Goal: Book appointment/travel/reservation

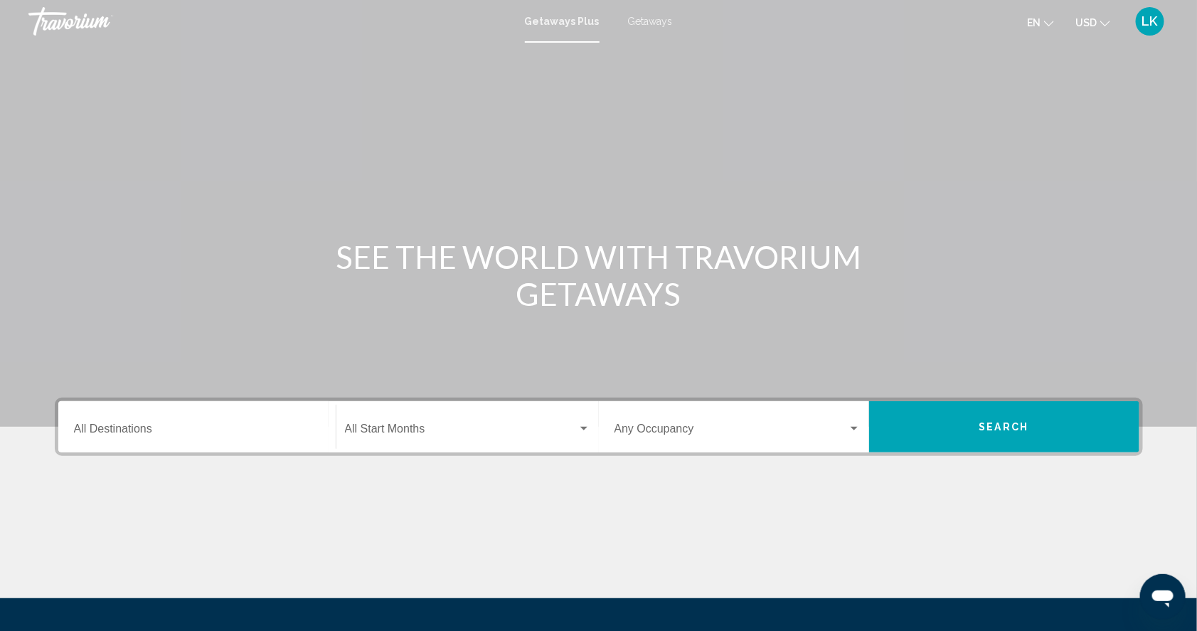
click at [643, 21] on span "Getaways" at bounding box center [650, 21] width 45 height 11
click at [80, 438] on input "Destination All Destinations" at bounding box center [197, 431] width 246 height 13
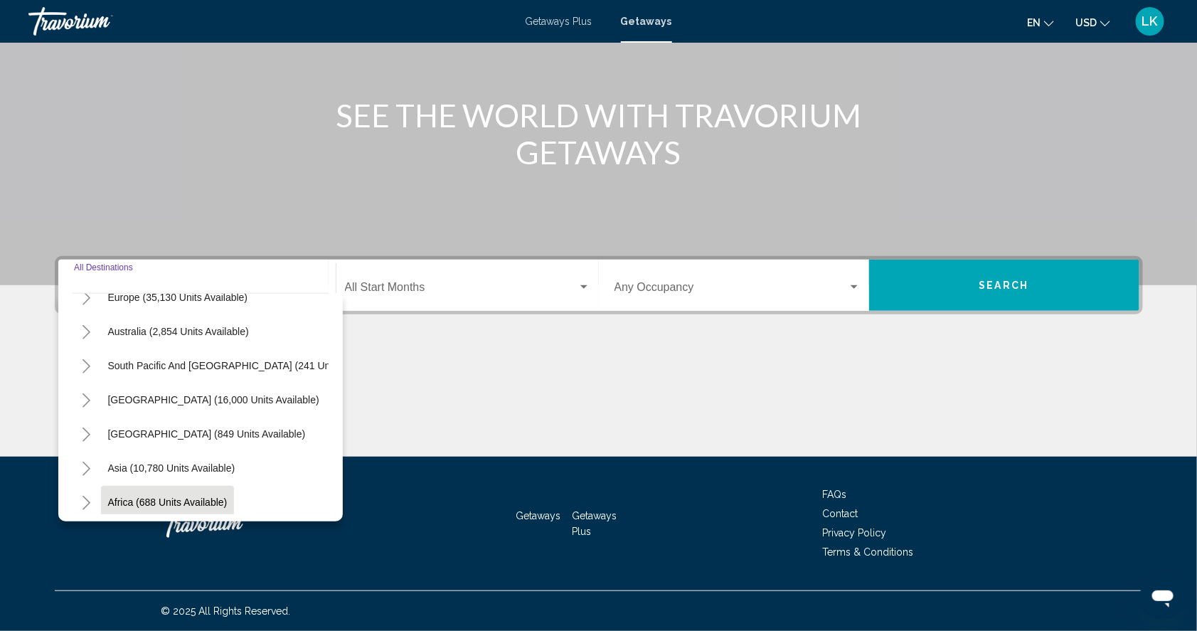
scroll to position [190, 0]
click at [81, 429] on icon "Toggle Central America (849 units available)" at bounding box center [86, 436] width 11 height 14
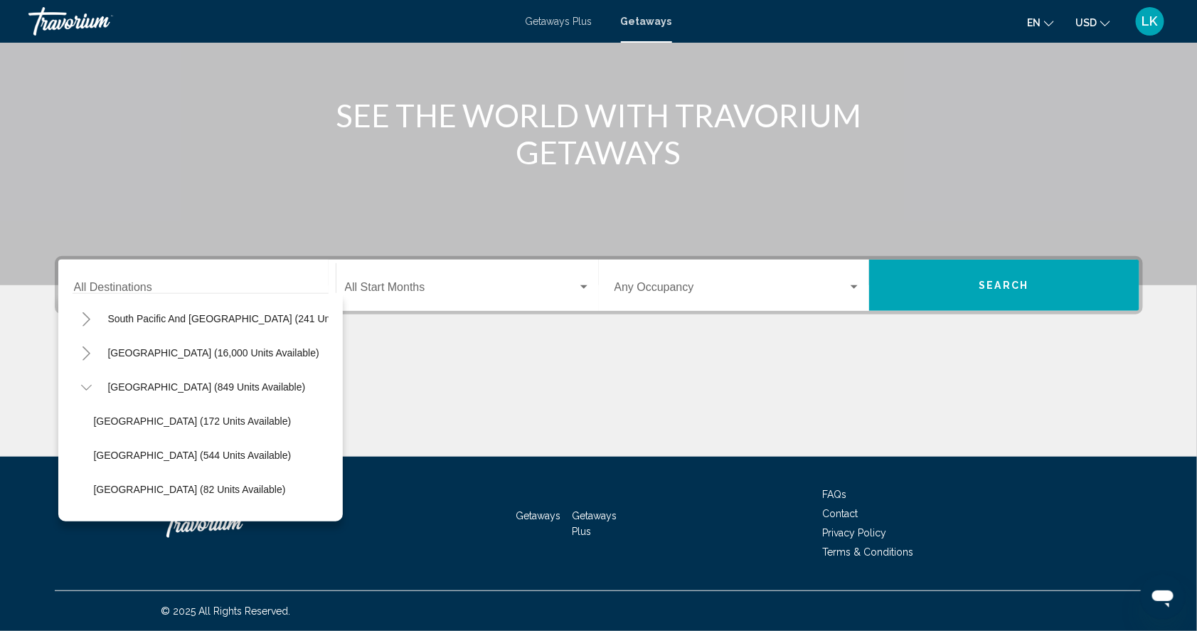
scroll to position [247, 0]
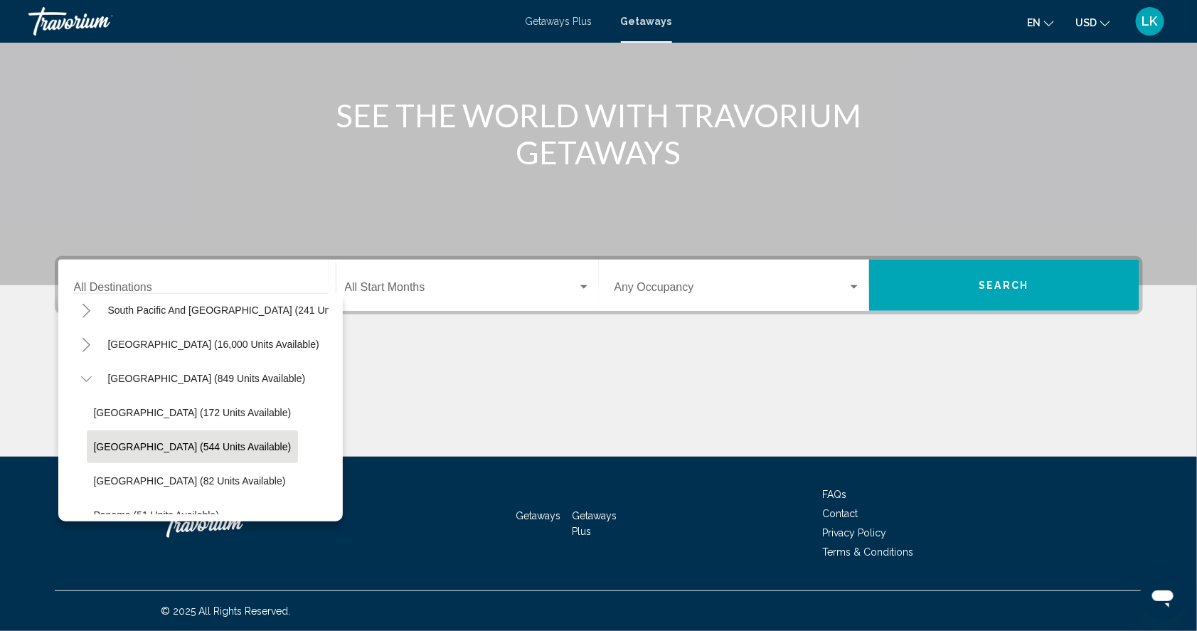
click at [94, 441] on span "[GEOGRAPHIC_DATA] (544 units available)" at bounding box center [193, 446] width 198 height 11
type input "**********"
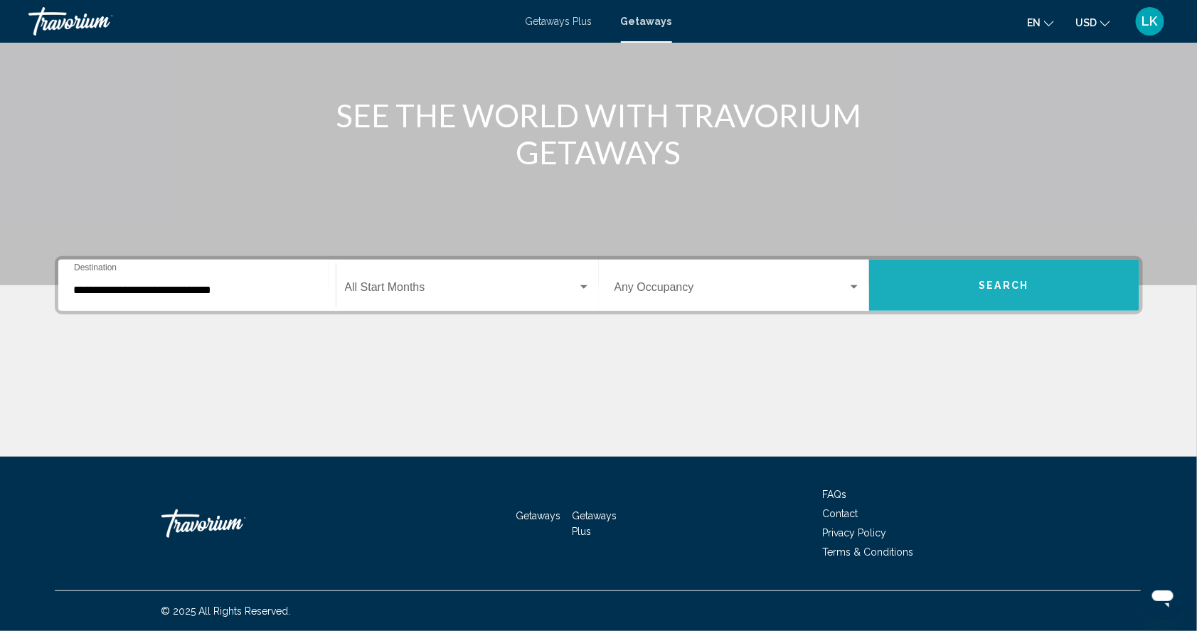
click at [1012, 280] on span "Search" at bounding box center [1004, 285] width 50 height 11
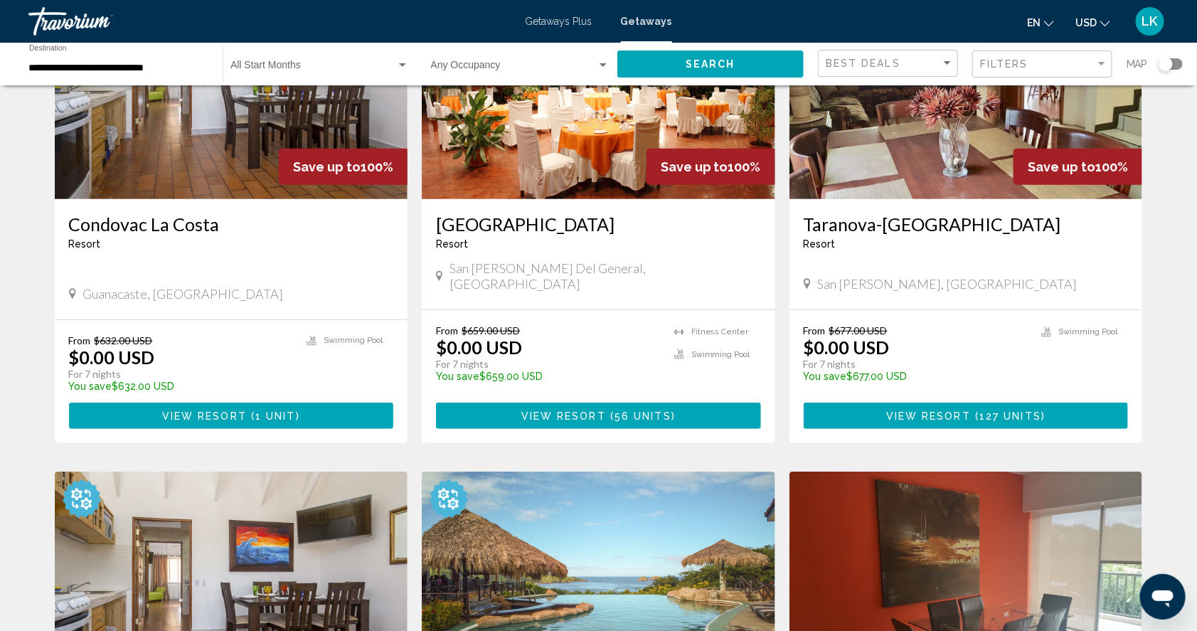
scroll to position [186, 0]
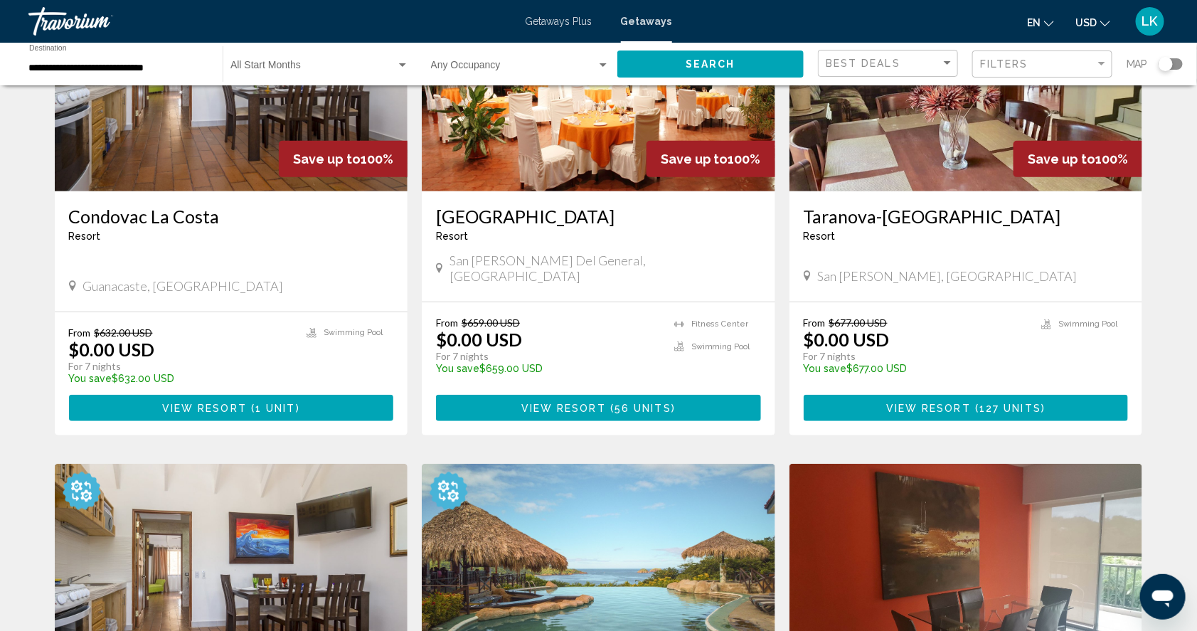
click at [215, 159] on img "Main content" at bounding box center [231, 78] width 353 height 228
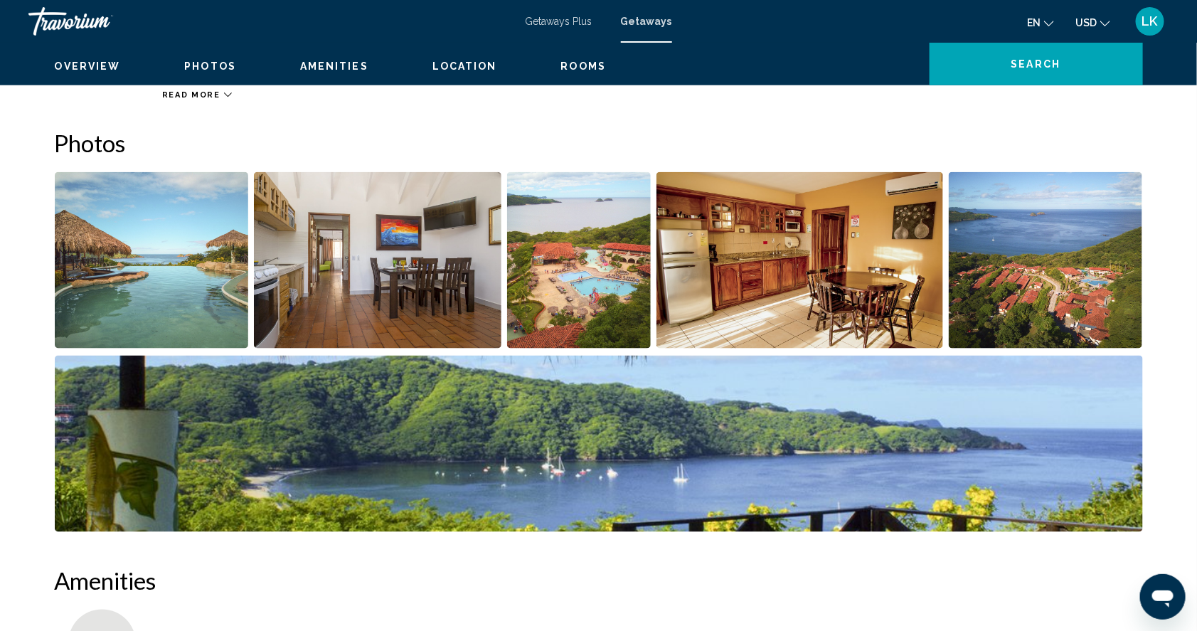
scroll to position [626, 0]
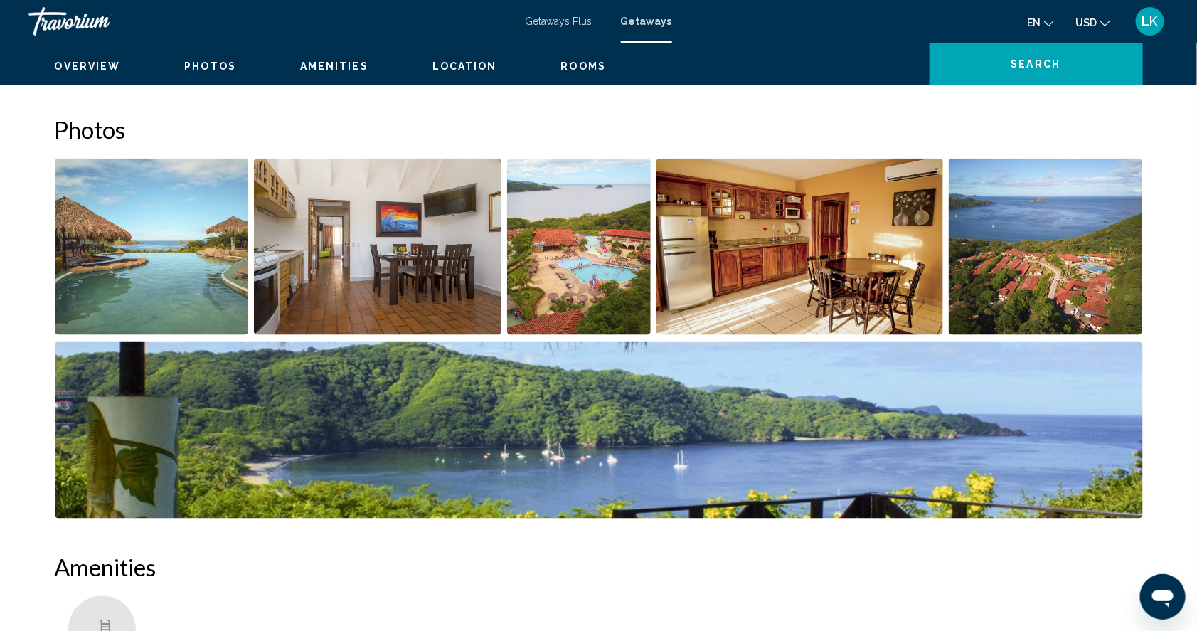
click at [94, 267] on img "Open full-screen image slider" at bounding box center [152, 247] width 194 height 176
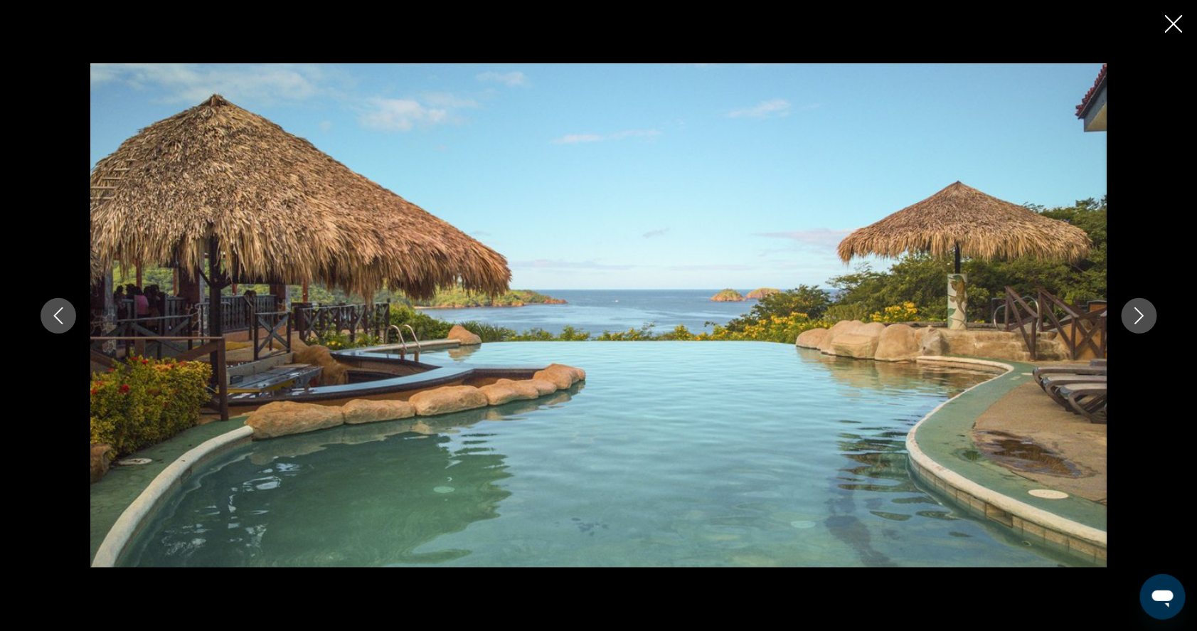
click at [1144, 315] on icon "Next image" at bounding box center [1138, 315] width 9 height 17
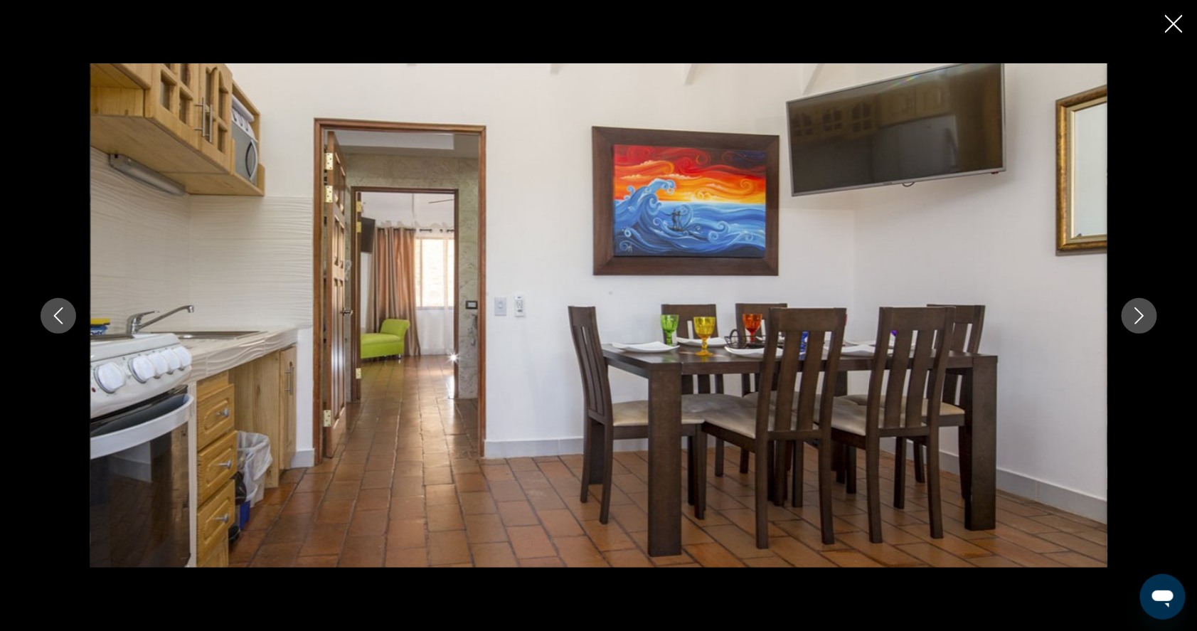
click at [1148, 315] on icon "Next image" at bounding box center [1139, 315] width 17 height 17
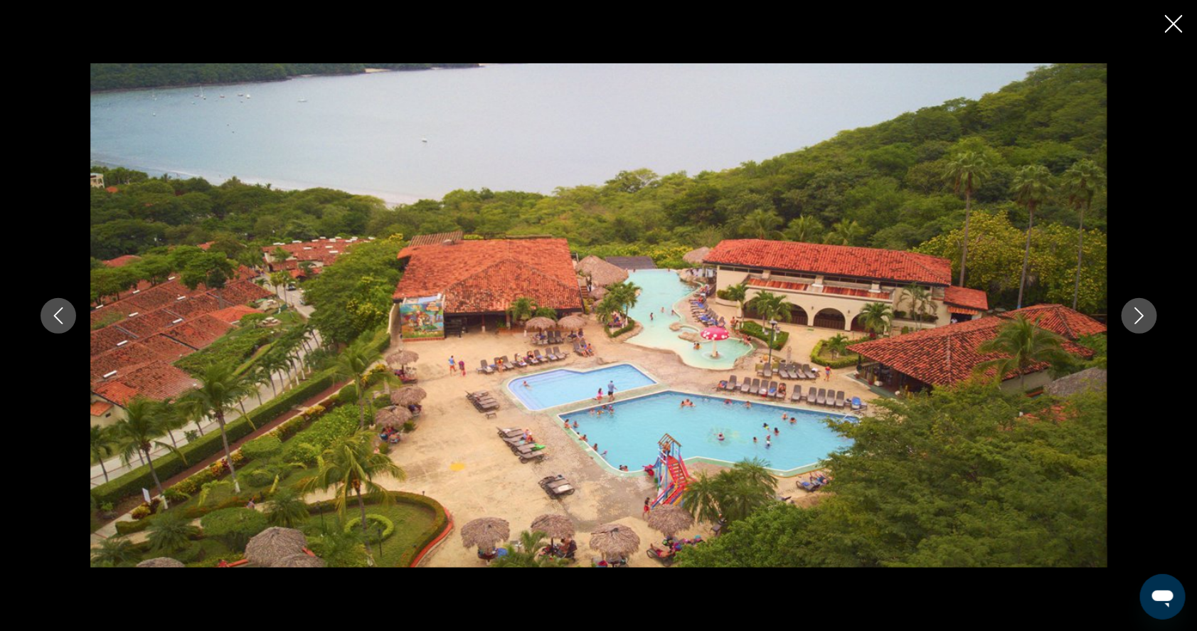
click at [1148, 315] on icon "Next image" at bounding box center [1139, 315] width 17 height 17
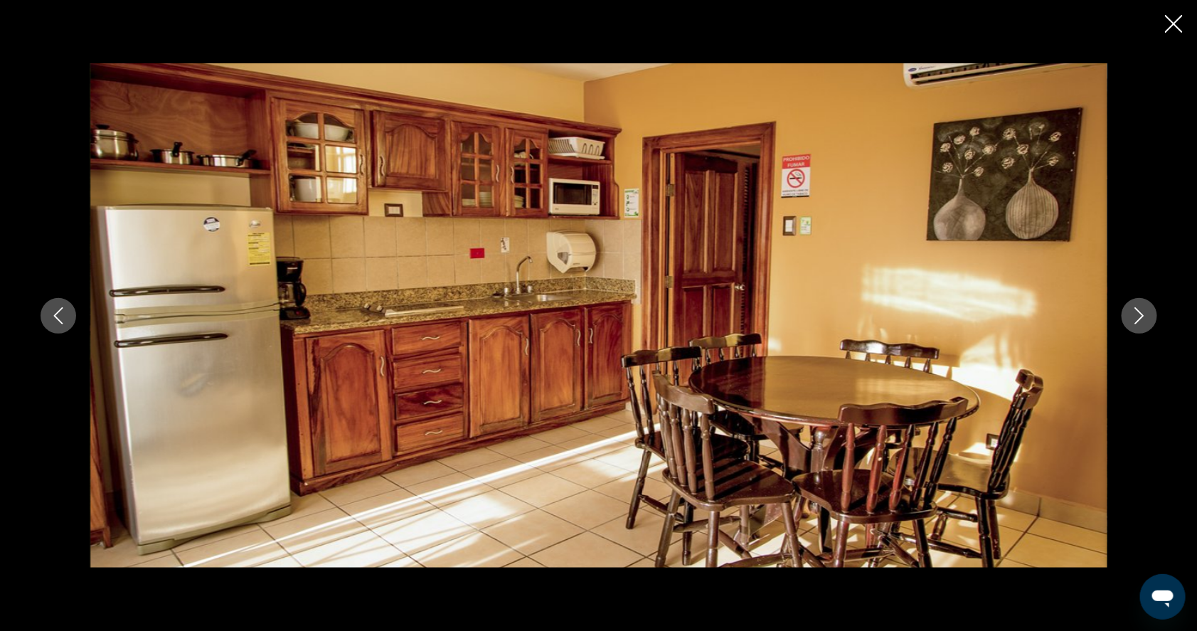
click at [1148, 315] on icon "Next image" at bounding box center [1139, 315] width 17 height 17
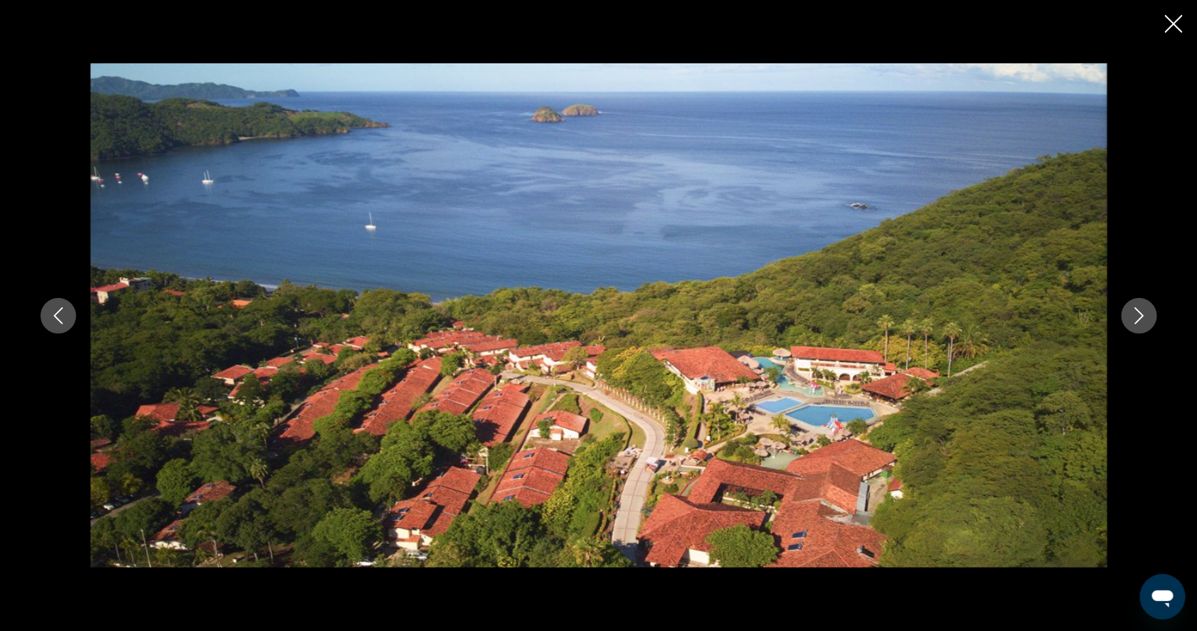
click at [1148, 315] on icon "Next image" at bounding box center [1139, 315] width 17 height 17
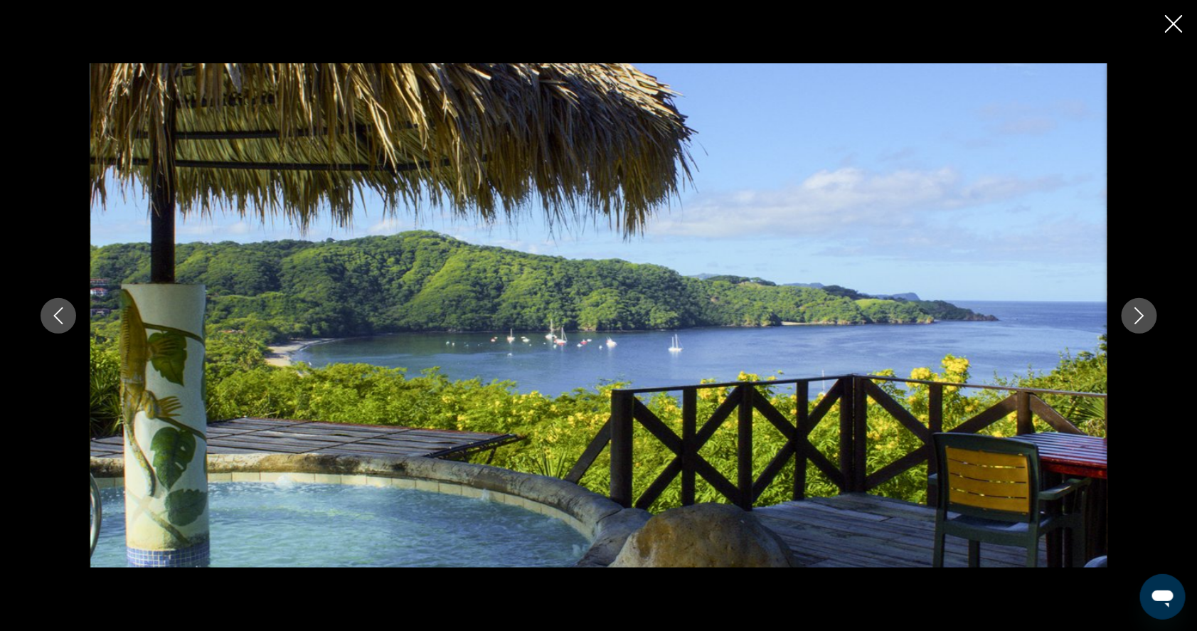
click at [1148, 315] on icon "Next image" at bounding box center [1139, 315] width 17 height 17
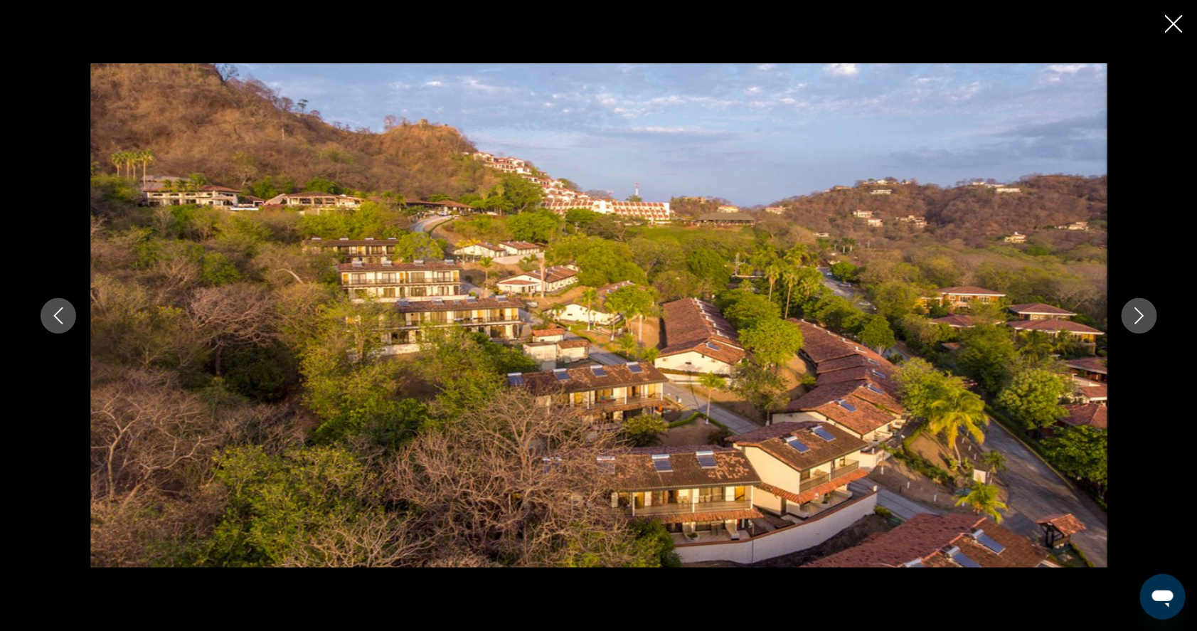
click at [1148, 316] on icon "Next image" at bounding box center [1139, 315] width 17 height 17
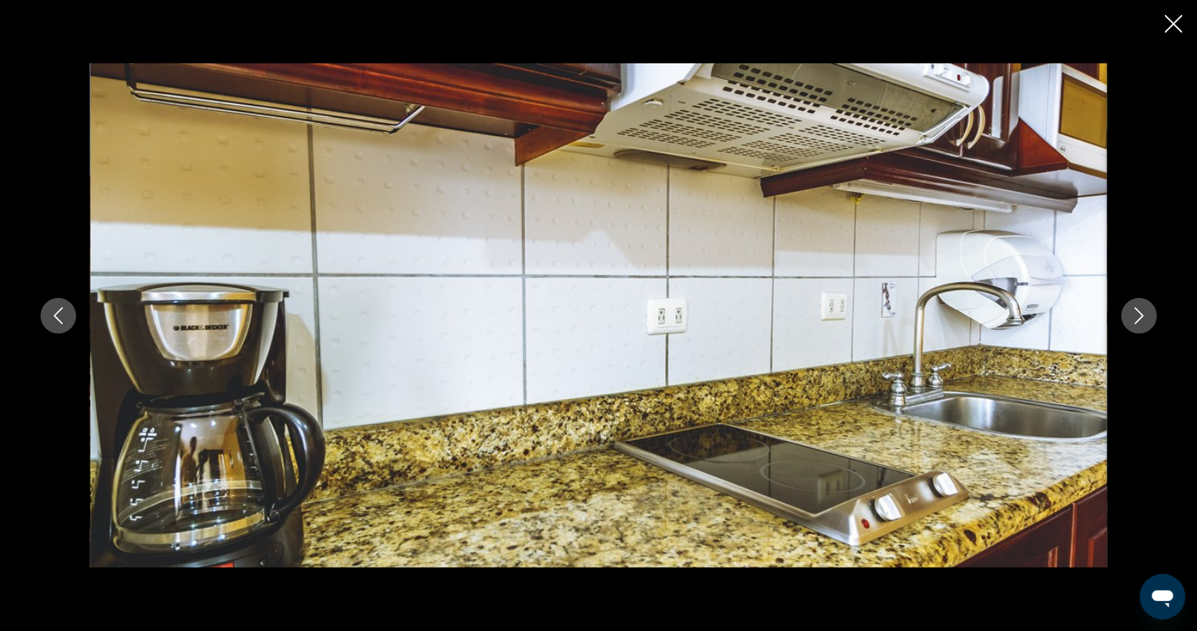
click at [1148, 316] on icon "Next image" at bounding box center [1139, 315] width 17 height 17
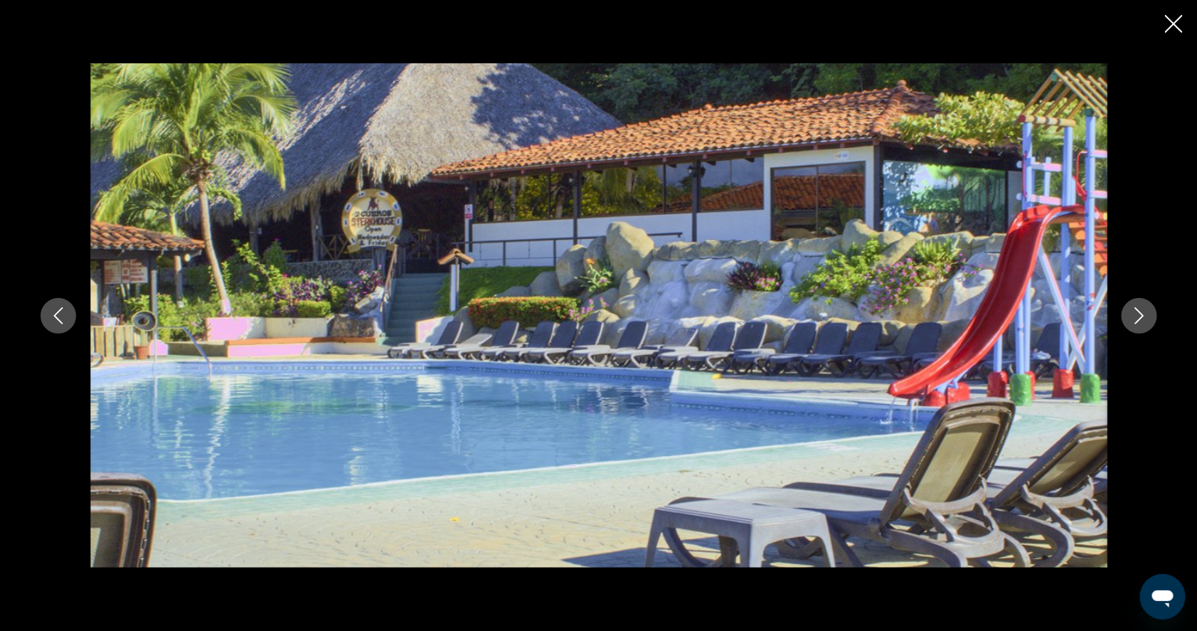
click at [1148, 316] on icon "Next image" at bounding box center [1139, 315] width 17 height 17
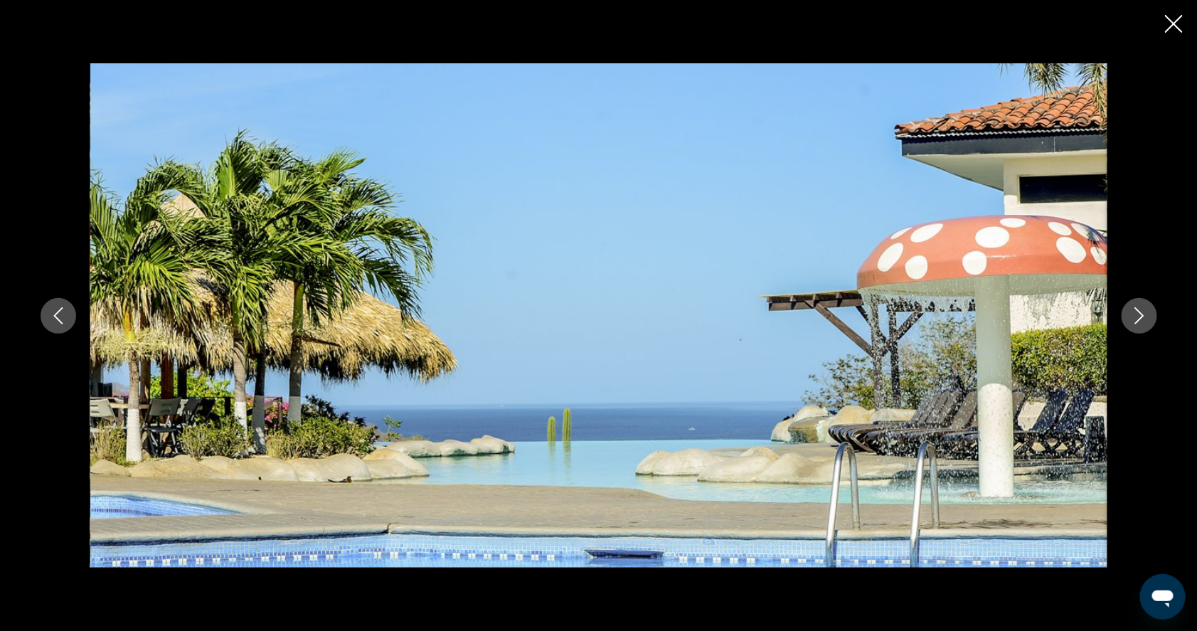
scroll to position [770, 0]
click at [1148, 314] on icon "Next image" at bounding box center [1139, 315] width 17 height 17
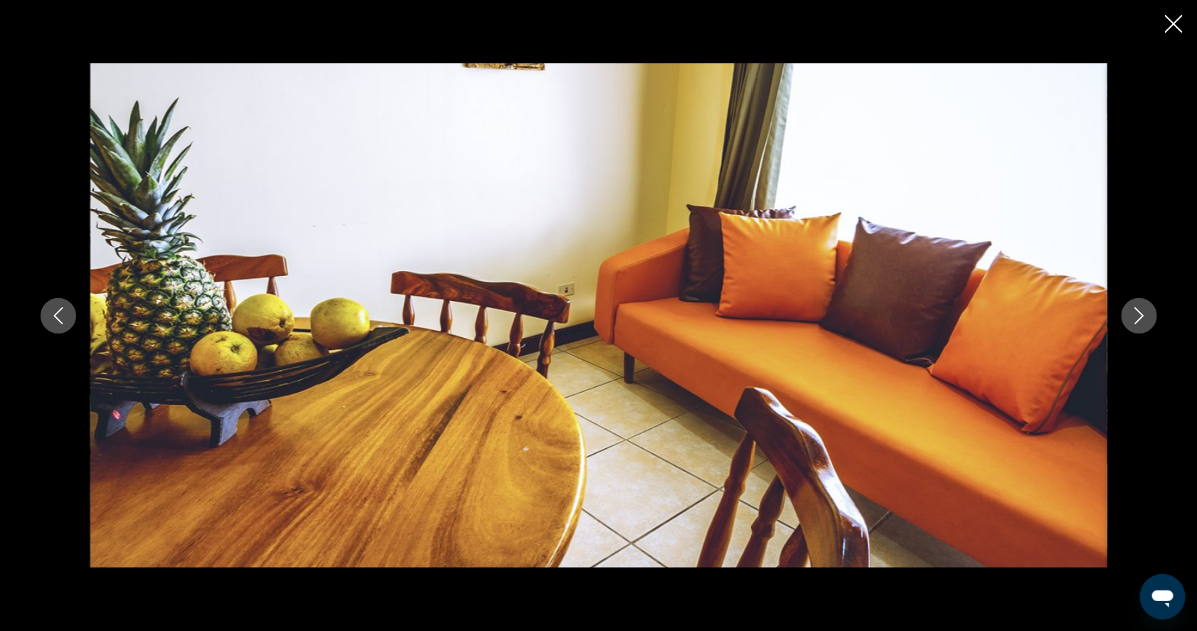
click at [1173, 23] on icon "Close slideshow" at bounding box center [1174, 24] width 18 height 18
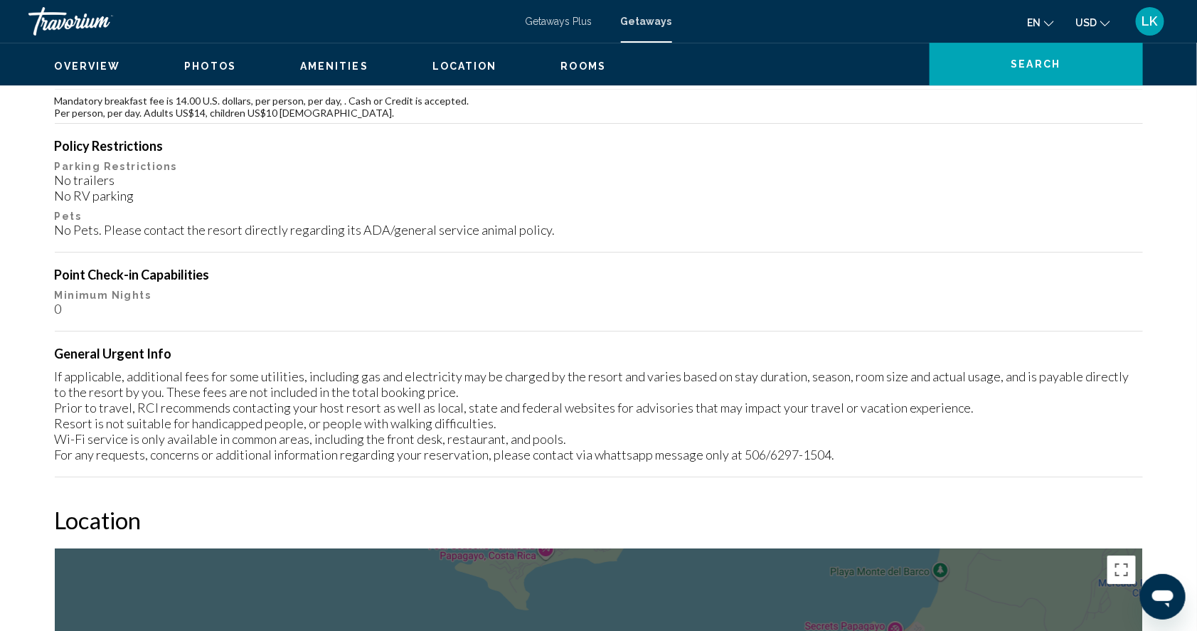
scroll to position [1886, 0]
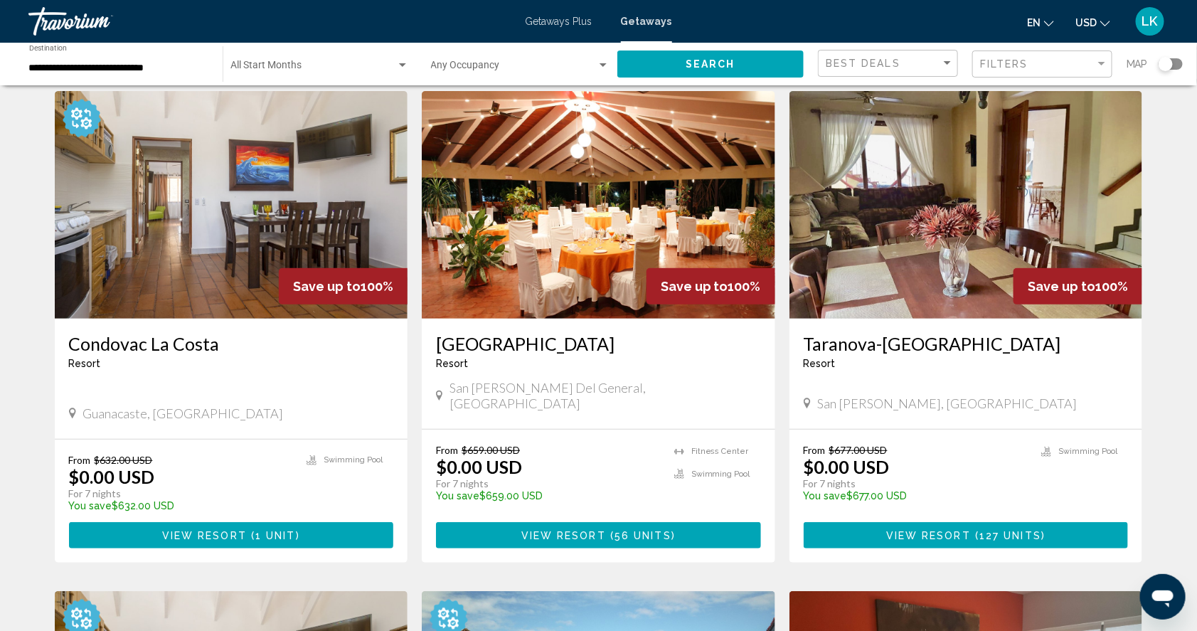
scroll to position [40, 0]
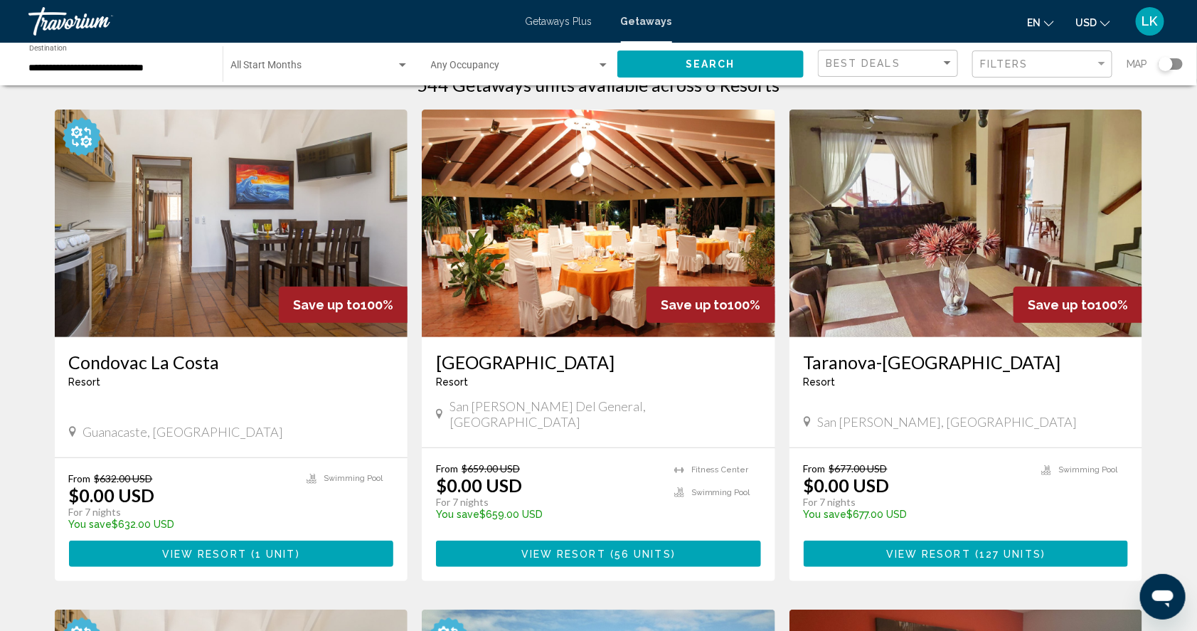
click at [875, 241] on img "Main content" at bounding box center [965, 224] width 353 height 228
